Goal: Obtain resource: Obtain resource

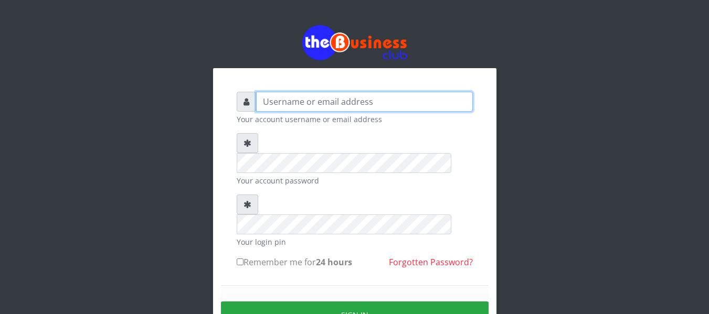
type input "agbitaf2@gmail.com"
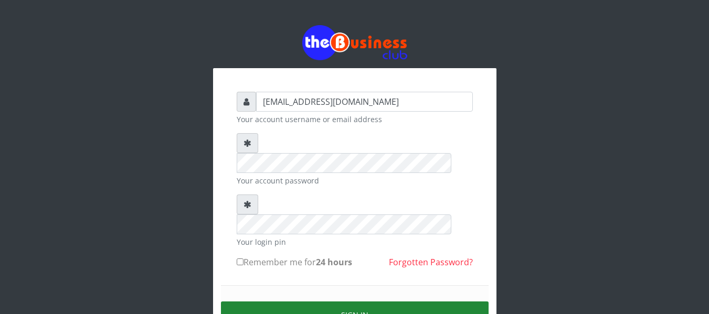
click at [335, 302] on button "Sign in" at bounding box center [355, 315] width 268 height 27
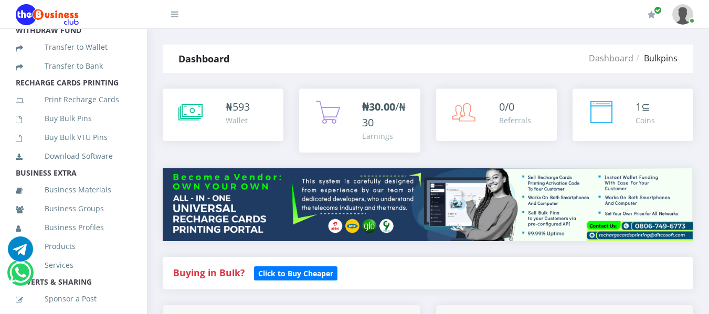
scroll to position [249, 0]
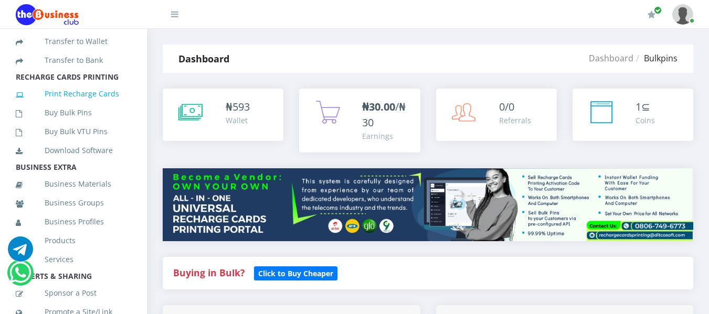
click at [77, 103] on link "Print Recharge Cards" at bounding box center [73, 94] width 115 height 24
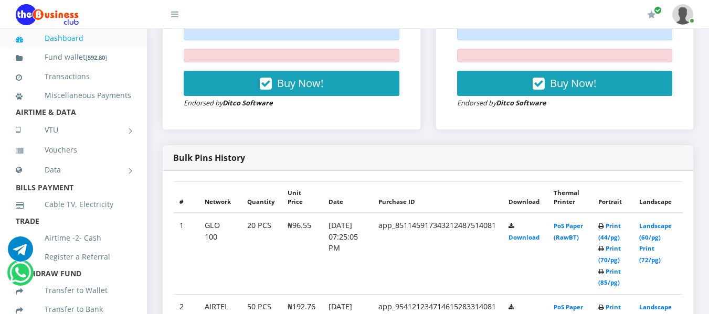
scroll to position [572, 0]
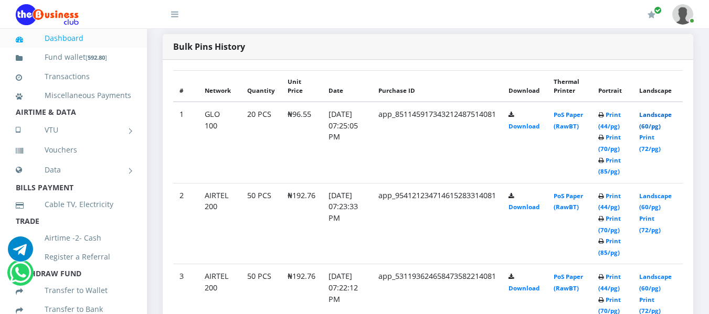
click at [650, 112] on link "Landscape (60/pg)" at bounding box center [655, 120] width 33 height 19
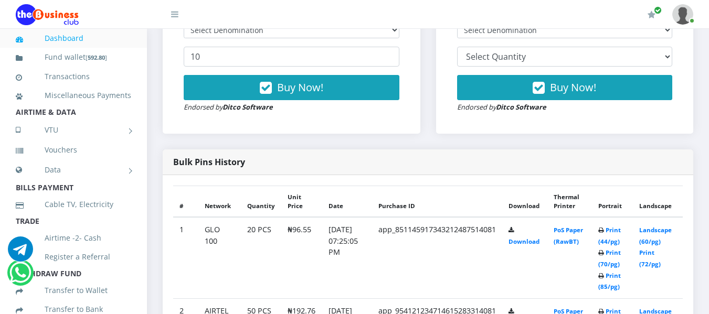
scroll to position [507, 0]
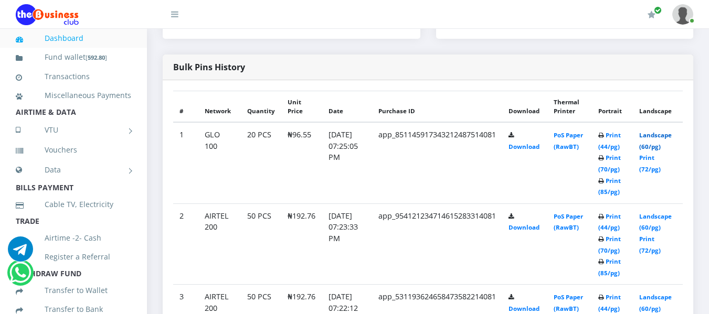
click at [650, 131] on link "Landscape (60/pg)" at bounding box center [655, 140] width 33 height 19
click at [660, 132] on link "Landscape (60/pg)" at bounding box center [655, 140] width 33 height 19
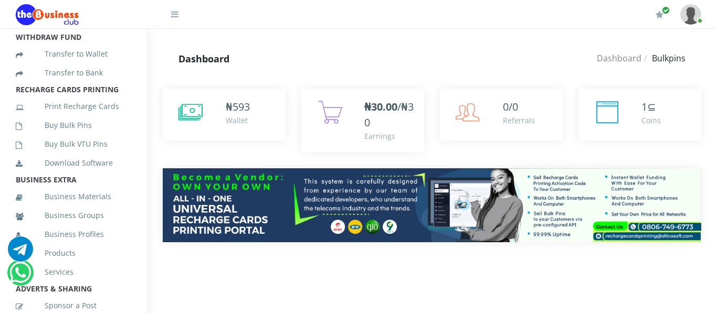
scroll to position [250, 0]
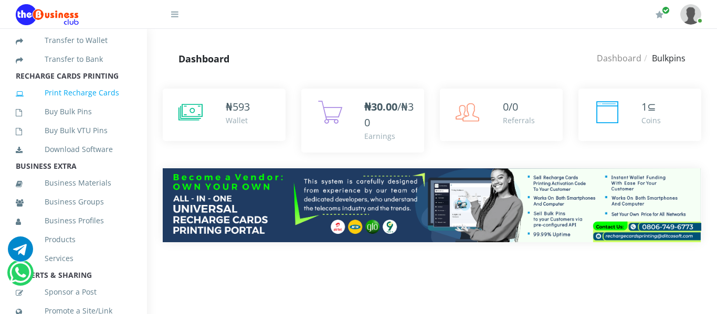
click at [61, 102] on link "Print Recharge Cards" at bounding box center [73, 93] width 115 height 24
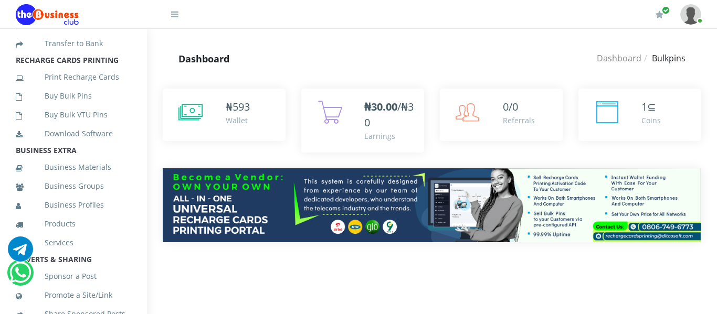
scroll to position [268, 0]
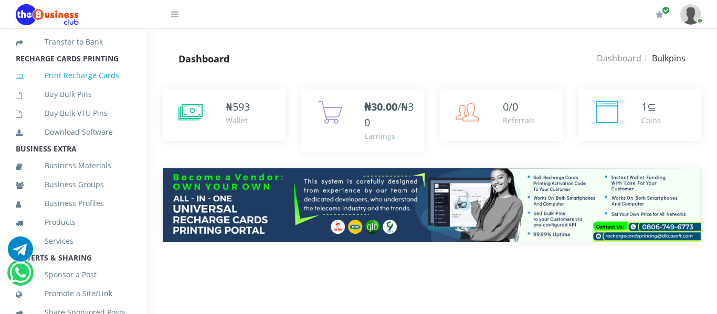
click at [73, 88] on link "Print Recharge Cards" at bounding box center [73, 75] width 115 height 24
